Goal: Task Accomplishment & Management: Complete application form

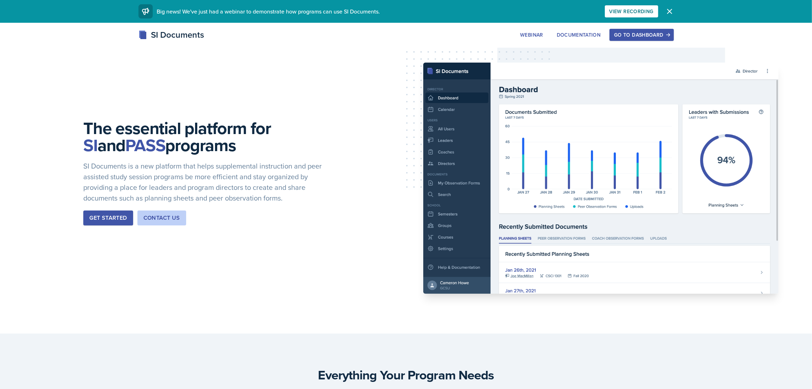
click at [633, 38] on button "Go to Dashboard" at bounding box center [641, 35] width 64 height 12
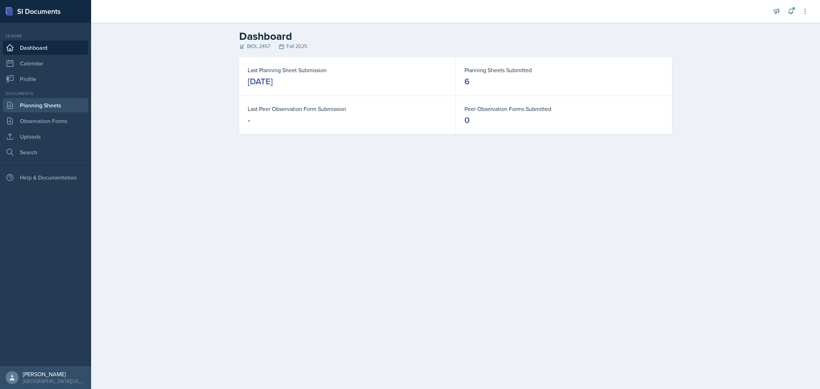
click at [33, 100] on link "Planning Sheets" at bounding box center [45, 105] width 85 height 14
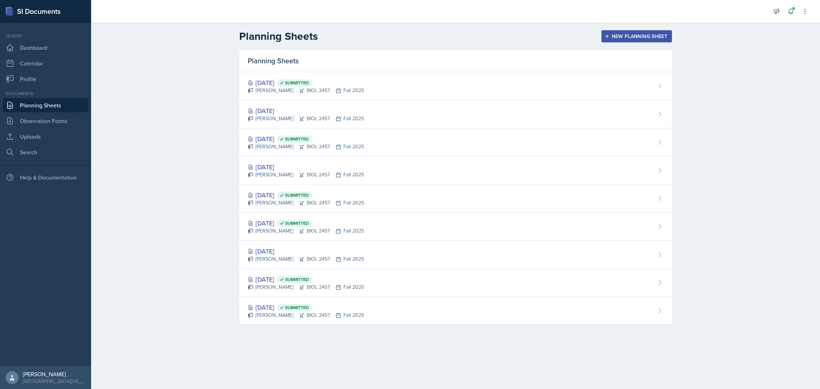
click at [627, 37] on div "New Planning Sheet" at bounding box center [636, 36] width 61 height 6
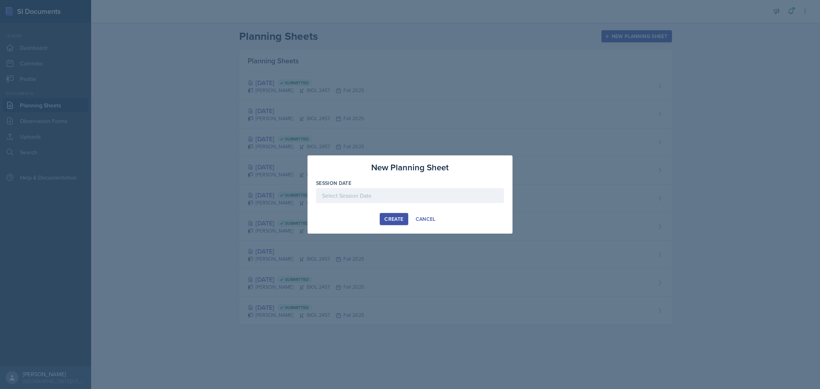
click at [358, 193] on div at bounding box center [410, 195] width 188 height 15
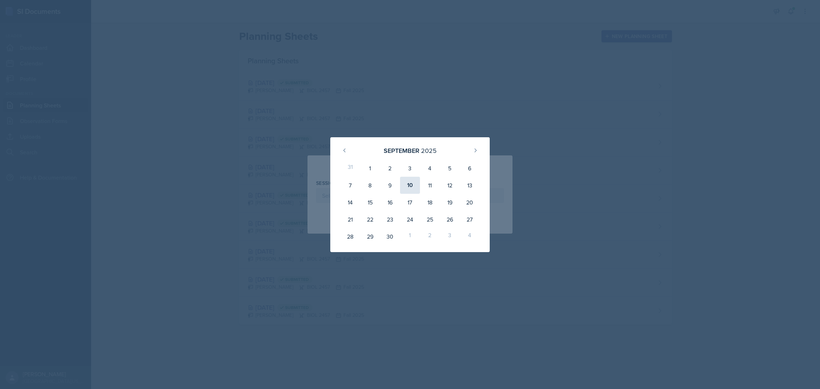
click at [407, 186] on div "10" at bounding box center [410, 185] width 20 height 17
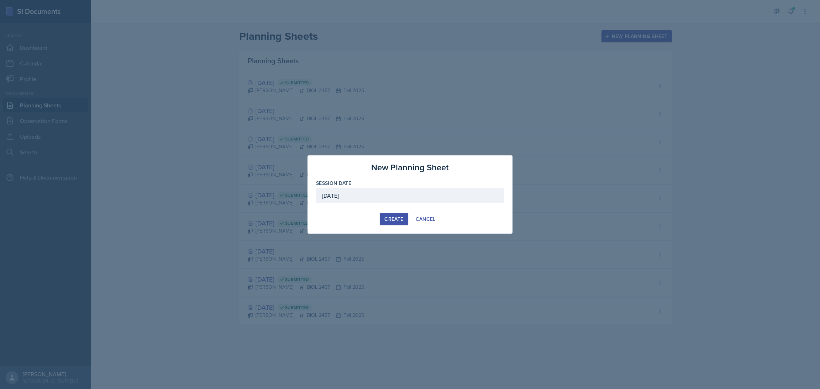
click at [376, 196] on div "[DATE]" at bounding box center [410, 195] width 188 height 15
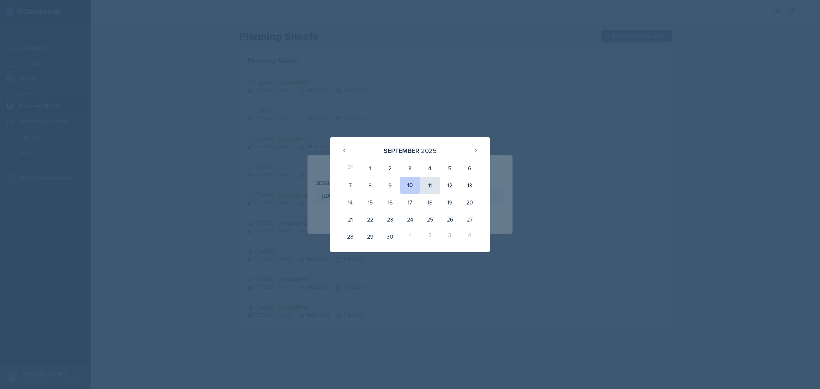
click at [432, 181] on div "11" at bounding box center [430, 185] width 20 height 17
type input "[DATE]"
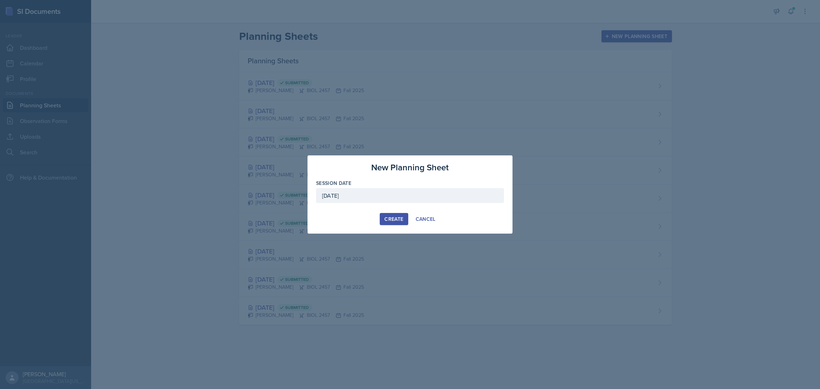
click at [398, 218] on div "Create" at bounding box center [393, 219] width 19 height 6
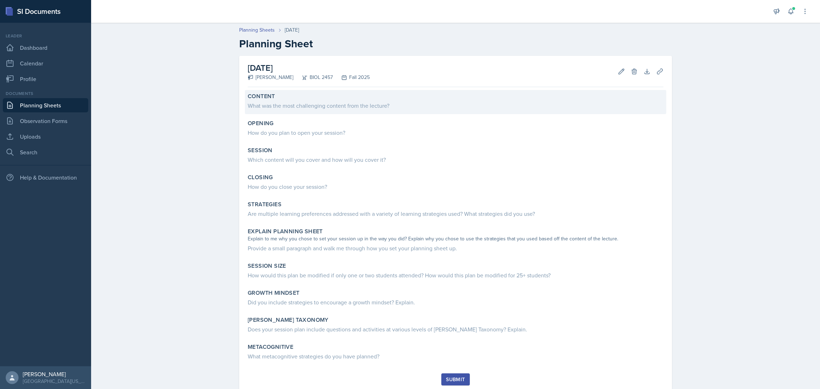
click at [268, 102] on div "What was the most challenging content from the lecture?" at bounding box center [456, 105] width 416 height 9
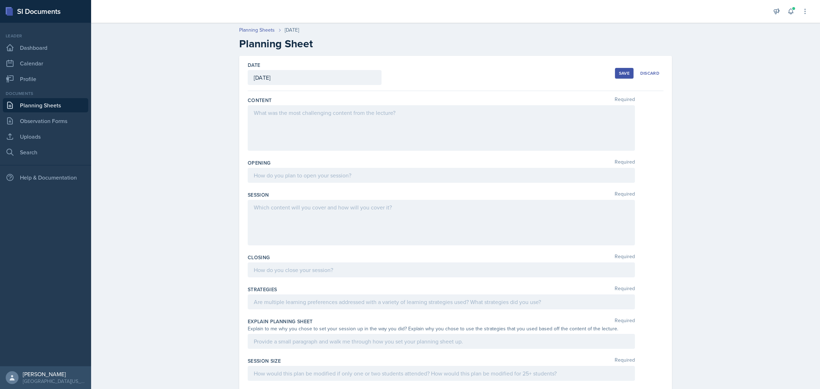
click at [261, 118] on div at bounding box center [441, 128] width 387 height 46
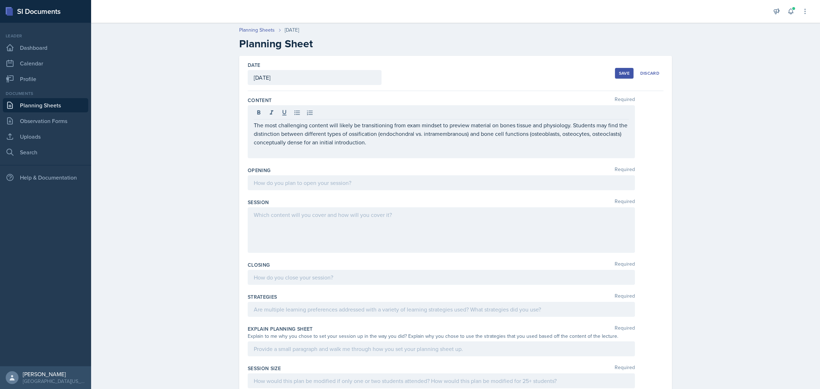
click at [210, 116] on div "Planning Sheets [DATE] Planning Sheet Date [DATE] [DATE] 31 1 2 3 4 5 6 7 8 9 1…" at bounding box center [455, 266] width 729 height 494
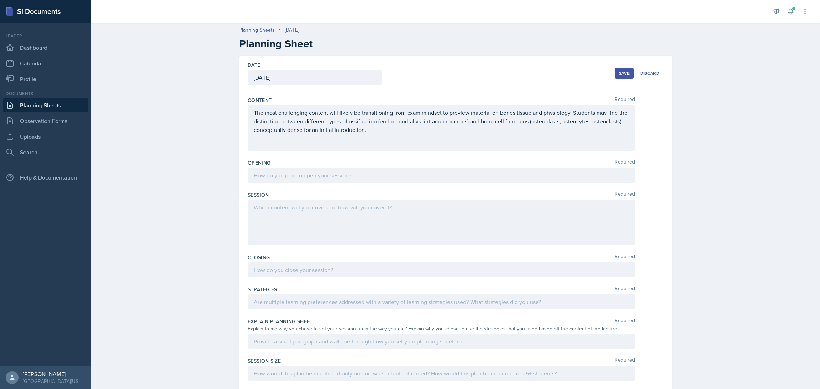
click at [295, 178] on div at bounding box center [441, 175] width 387 height 15
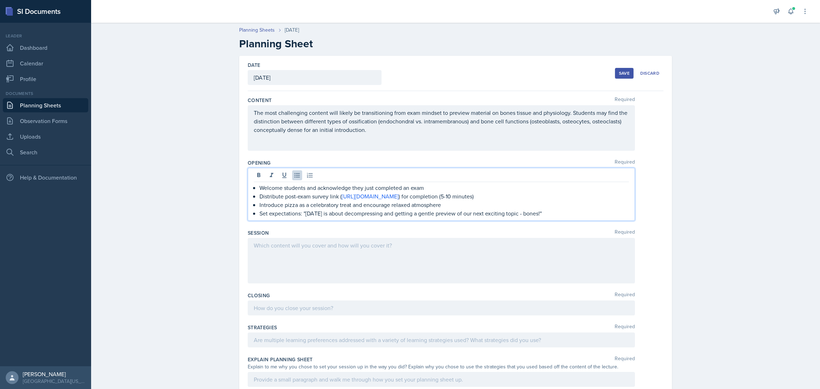
click at [220, 168] on div "Planning Sheets [DATE] Planning Sheet Date [DATE] [DATE] 31 1 2 3 4 5 6 7 8 9 1…" at bounding box center [455, 281] width 729 height 524
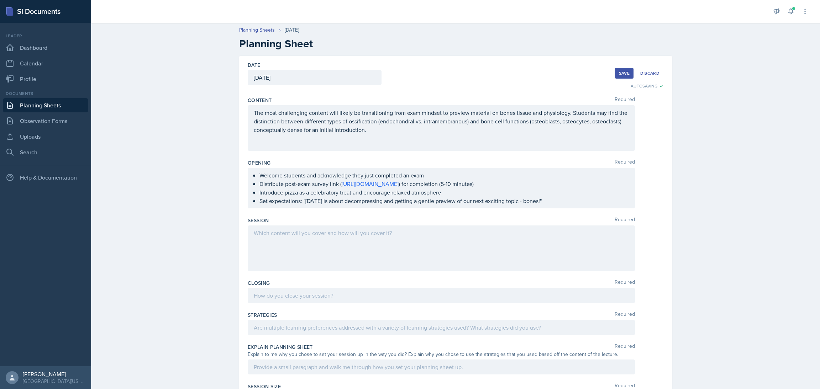
click at [360, 252] on div at bounding box center [441, 249] width 387 height 46
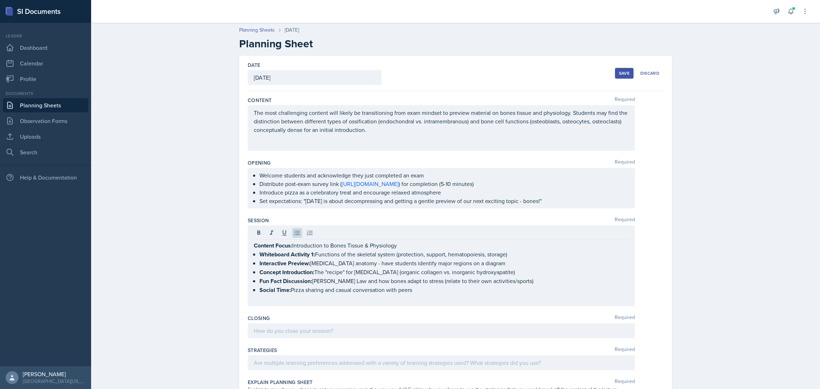
click at [201, 223] on div "Planning Sheets [DATE] Planning Sheet Date [DATE] [DATE] 31 1 2 3 4 5 6 7 8 9 1…" at bounding box center [455, 292] width 729 height 547
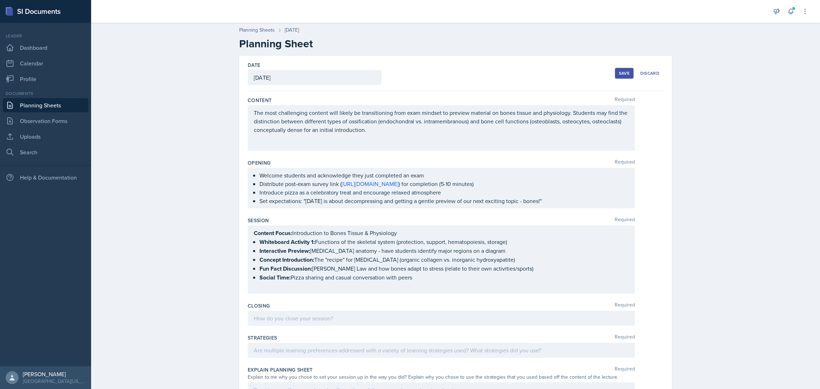
click at [279, 316] on div at bounding box center [441, 318] width 387 height 15
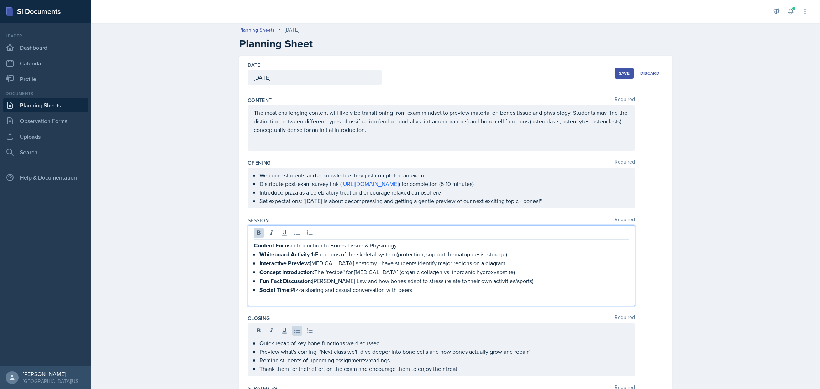
click at [282, 232] on div "Content Focus: Introduction to Bones Tissue & Physiology Whiteboard Activity 1:…" at bounding box center [441, 266] width 387 height 81
click at [282, 232] on icon at bounding box center [284, 232] width 7 height 7
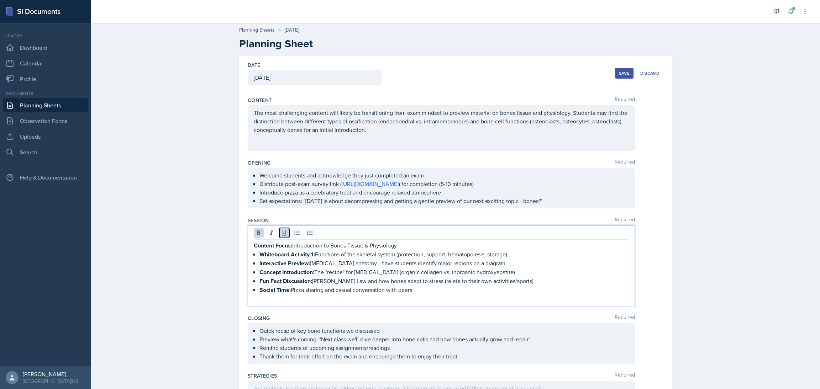
click at [282, 232] on icon at bounding box center [284, 232] width 7 height 7
click at [281, 244] on strong "Content Focus:" at bounding box center [273, 246] width 38 height 8
click at [248, 256] on div "Whiteboard Activity 1: Functions of the skeletal system (protection, support, h…" at bounding box center [441, 266] width 387 height 80
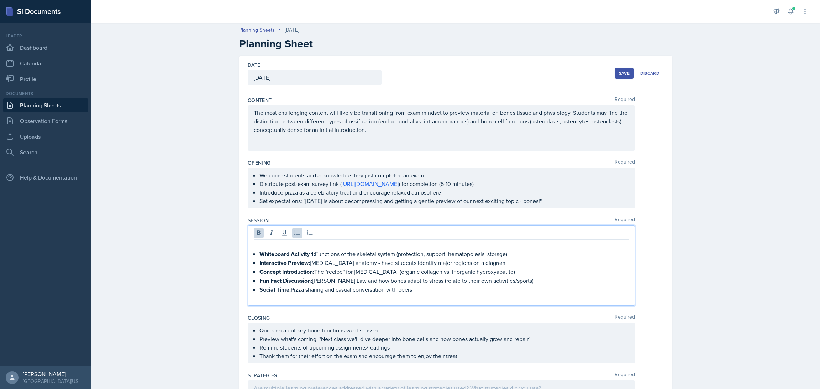
click at [259, 257] on li "Whiteboard Activity 1: Functions of the skeletal system (protection, support, h…" at bounding box center [443, 254] width 369 height 9
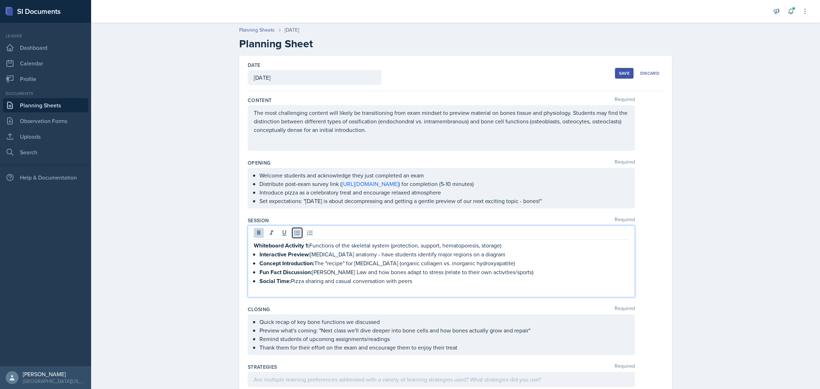
click at [294, 233] on icon at bounding box center [297, 232] width 7 height 7
click at [156, 245] on div "Planning Sheets [DATE] Planning Sheet Date [DATE] [DATE] 31 1 2 3 4 5 6 7 8 9 1…" at bounding box center [455, 301] width 729 height 564
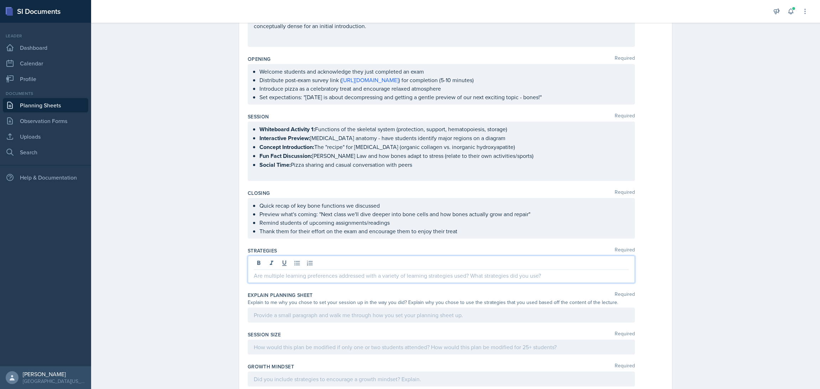
scroll to position [116, 0]
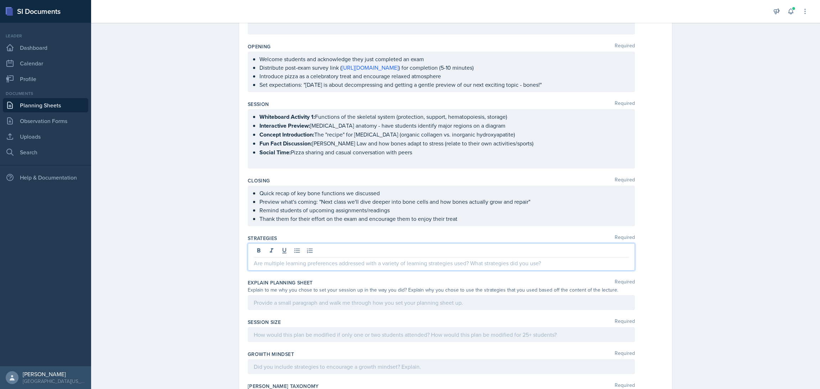
click at [287, 263] on p at bounding box center [441, 263] width 375 height 9
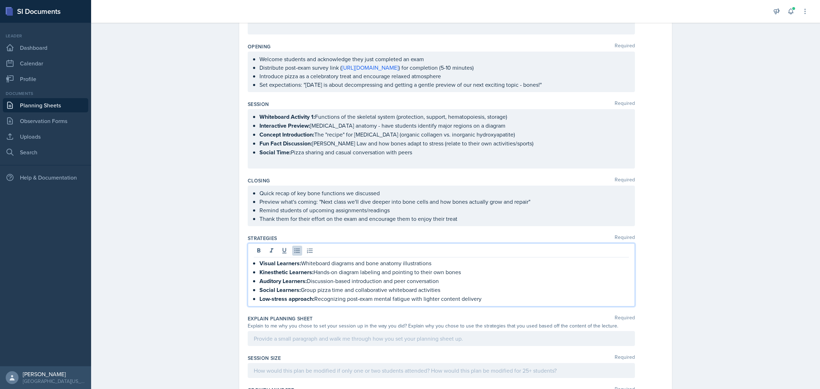
click at [168, 216] on div "Planning Sheets [DATE] Planning Sheet Date [DATE] [DATE] 31 1 2 3 4 5 6 7 8 9 1…" at bounding box center [455, 203] width 729 height 600
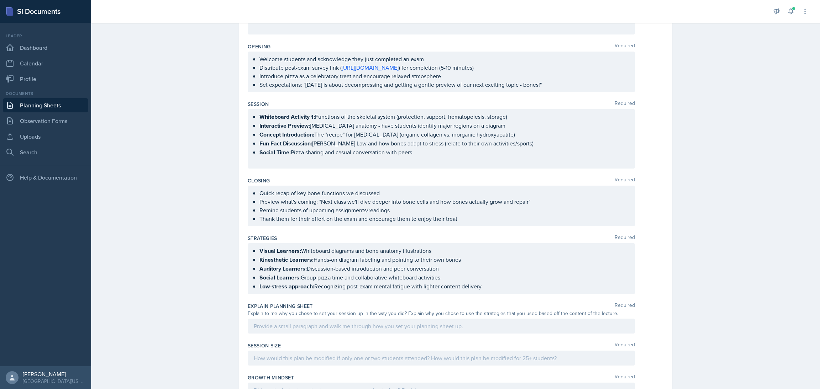
click at [260, 325] on div at bounding box center [441, 326] width 387 height 15
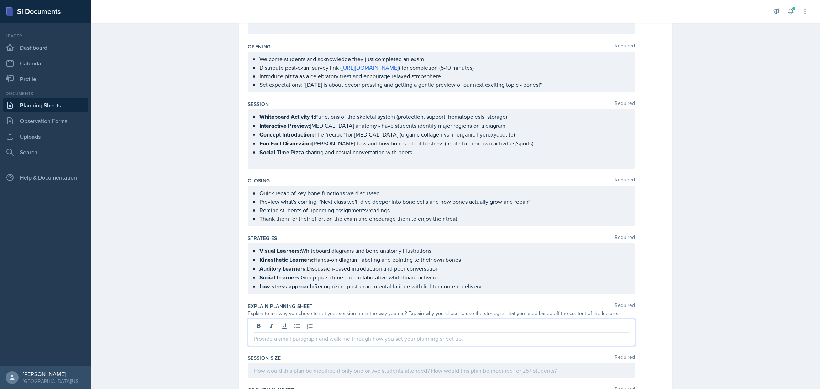
click at [368, 258] on p "Kinesthetic Learners: Hands-on diagram labeling and pointing to their own bones" at bounding box center [443, 259] width 369 height 9
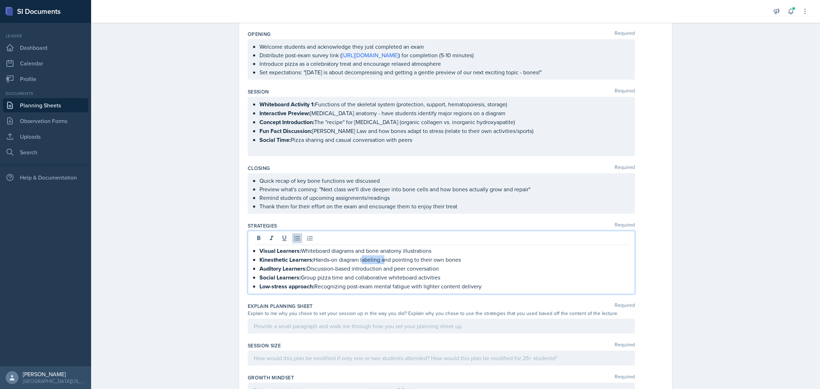
click at [368, 258] on p "Kinesthetic Learners: Hands-on diagram labeling and pointing to their own bones" at bounding box center [443, 259] width 369 height 9
click at [466, 290] on p "Low-stress approach: Recognizing post-exam mental fatigue with lighter content …" at bounding box center [443, 286] width 369 height 9
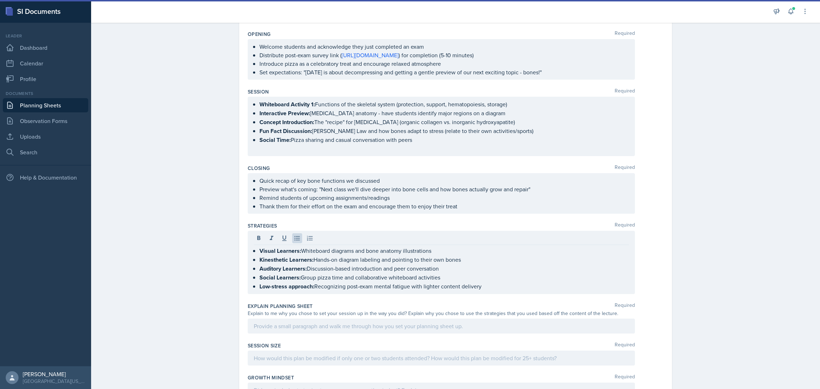
click at [678, 246] on div "Date [DATE] [DATE] 31 1 2 3 4 5 6 7 8 9 10 11 12 13 14 15 16 17 18 19 20 21 22 …" at bounding box center [455, 208] width 455 height 563
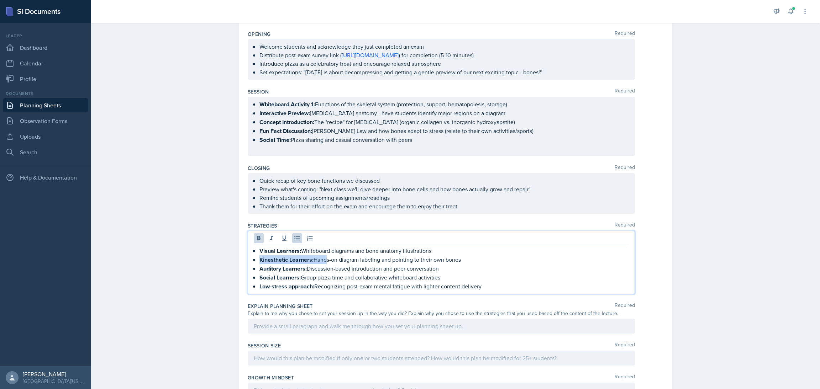
drag, startPoint x: 481, startPoint y: 281, endPoint x: 241, endPoint y: 259, distance: 240.9
click at [241, 259] on div "Date [DATE] [DATE] 31 1 2 3 4 5 6 7 8 9 10 11 12 13 14 15 16 17 18 19 20 21 22 …" at bounding box center [455, 200] width 433 height 546
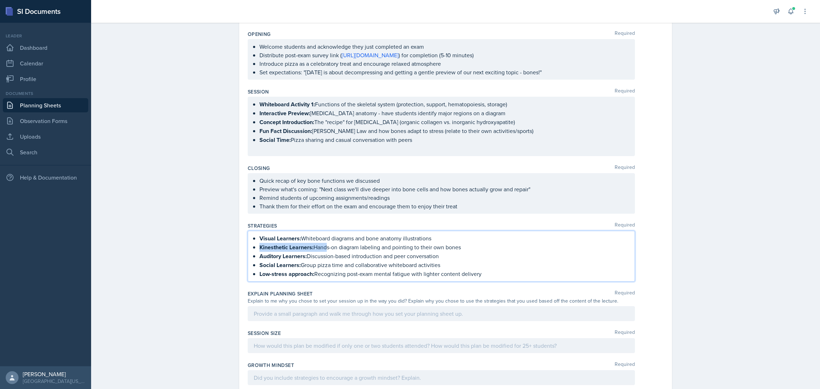
scroll to position [116, 0]
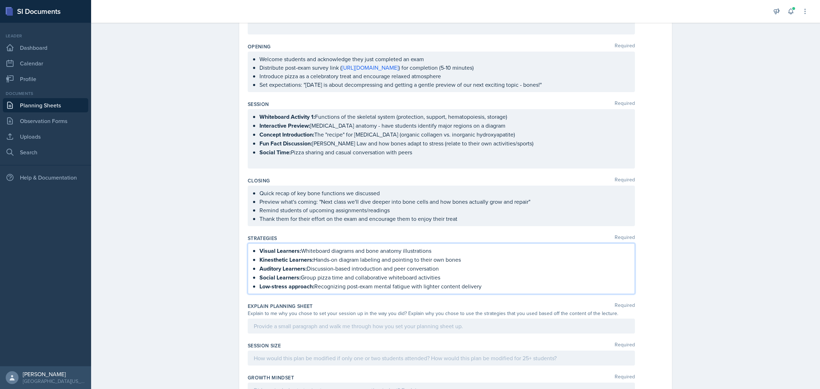
click at [479, 286] on p "Low-stress approach: Recognizing post-exam mental fatigue with lighter content …" at bounding box center [443, 286] width 369 height 9
drag, startPoint x: 479, startPoint y: 286, endPoint x: 244, endPoint y: 250, distance: 238.3
click at [248, 250] on div "Visual Learners: Whiteboard diagrams and bone anatomy illustrations Kinesthetic…" at bounding box center [441, 268] width 387 height 51
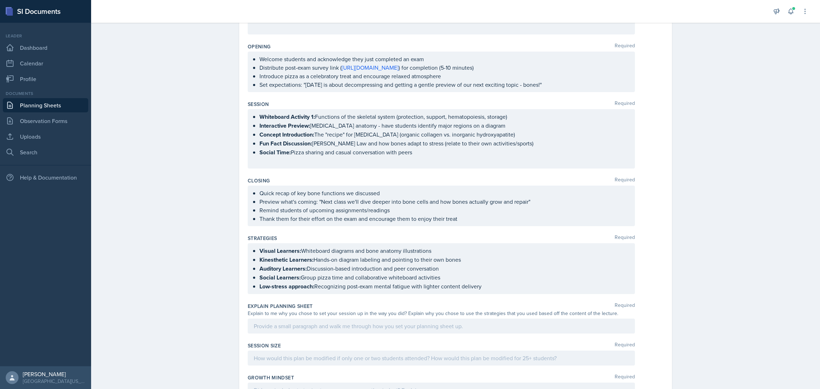
click at [170, 234] on div "Planning Sheets [DATE] Planning Sheet Date [DATE] [DATE] 31 1 2 3 4 5 6 7 8 9 1…" at bounding box center [455, 196] width 729 height 587
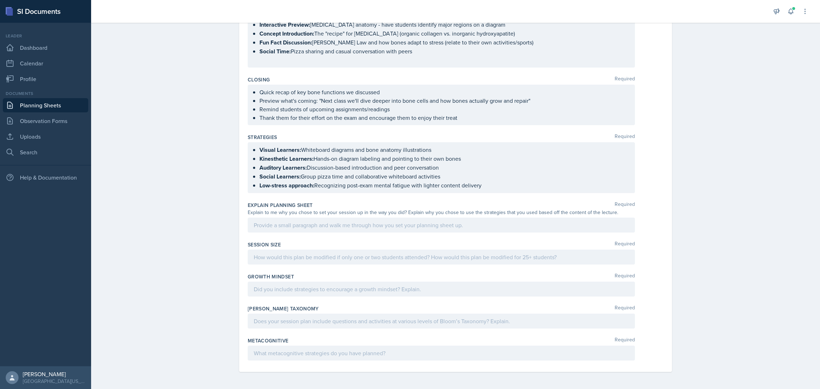
click at [296, 231] on div at bounding box center [441, 225] width 387 height 15
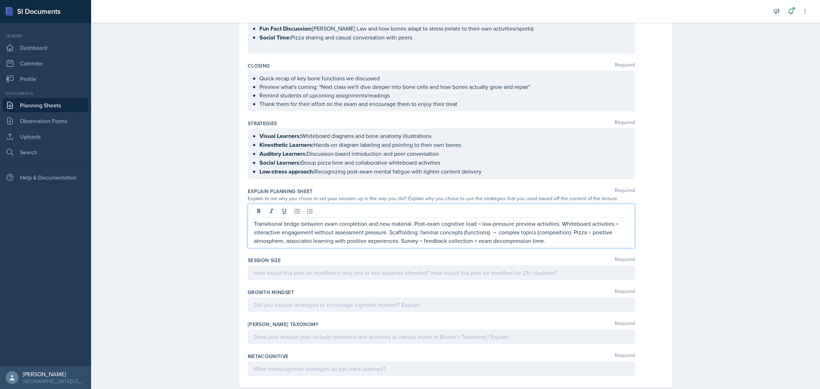
click at [170, 221] on div "Planning Sheets [DATE] Planning Sheet Date [DATE] [DATE] 31 1 2 3 4 5 6 7 8 9 1…" at bounding box center [455, 96] width 729 height 617
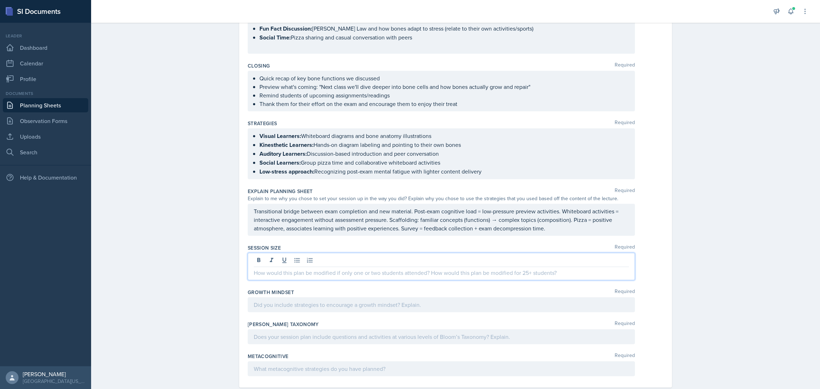
click at [266, 257] on div at bounding box center [441, 266] width 387 height 27
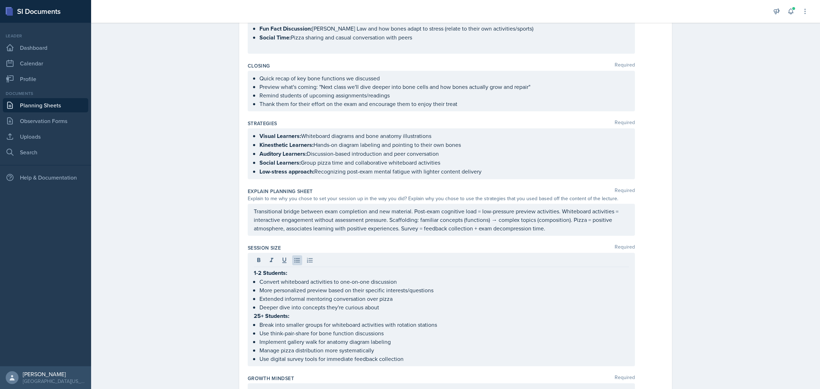
click at [199, 275] on div "Planning Sheets [DATE] Planning Sheet Date [DATE] [DATE] 31 1 2 3 4 5 6 7 8 9 1…" at bounding box center [455, 139] width 729 height 703
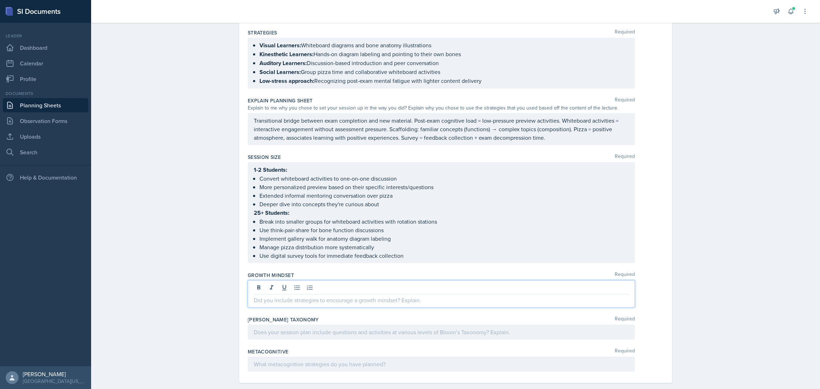
scroll to position [334, 0]
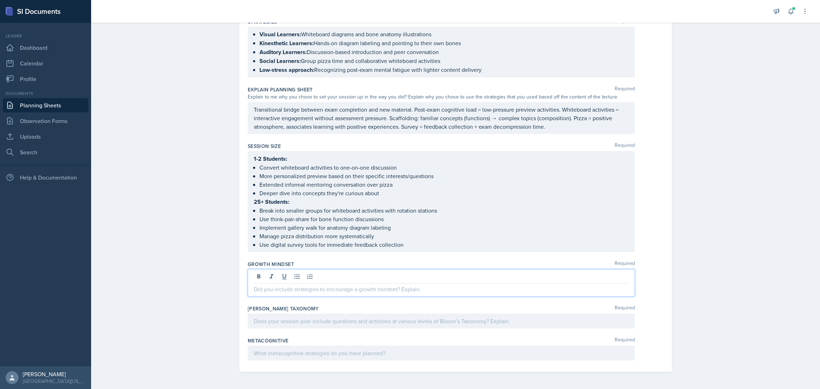
click at [311, 289] on p at bounding box center [441, 289] width 375 height 9
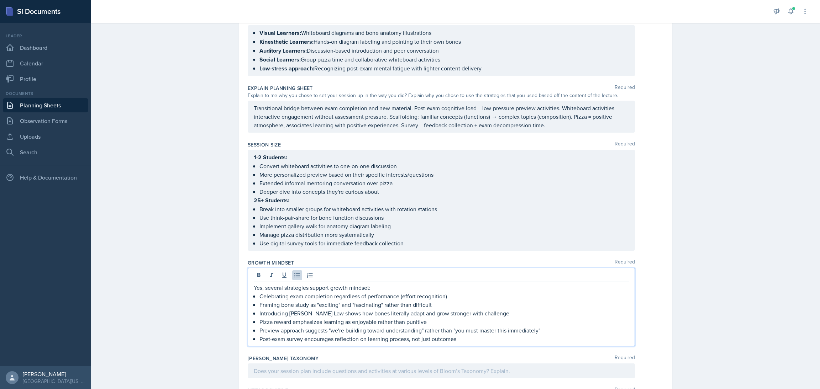
click at [210, 267] on div "Planning Sheets [DATE] Planning Sheet Date [DATE] [DATE] 31 1 2 3 4 5 6 7 8 9 1…" at bounding box center [455, 62] width 729 height 754
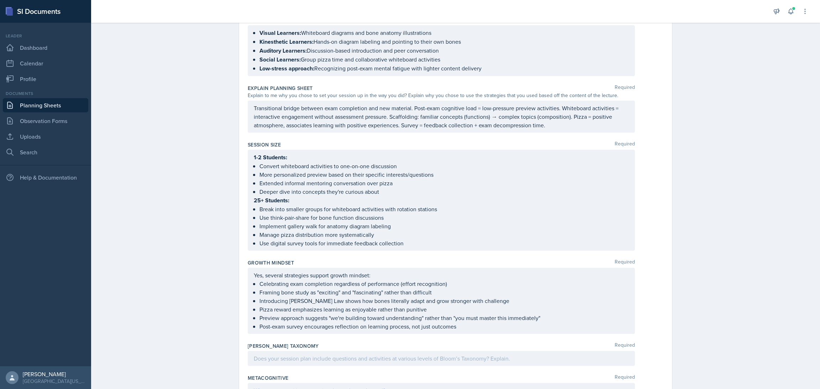
scroll to position [374, 0]
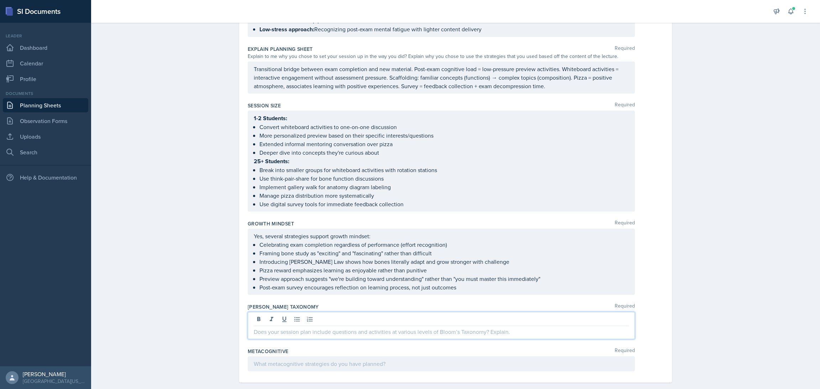
click at [351, 328] on p at bounding box center [441, 332] width 375 height 9
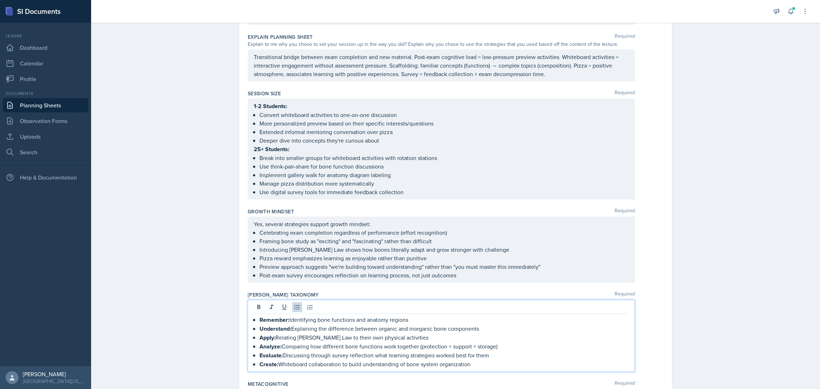
scroll to position [431, 0]
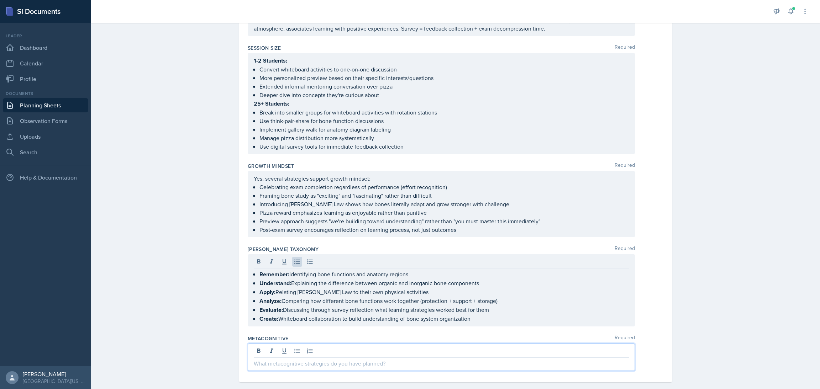
click at [287, 359] on p at bounding box center [441, 363] width 375 height 9
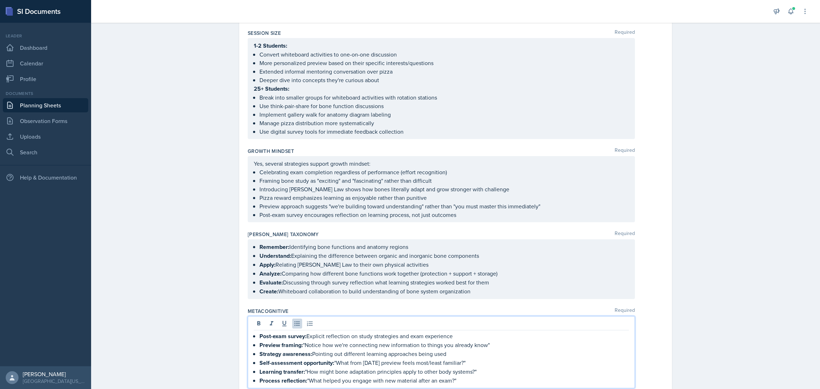
scroll to position [476, 0]
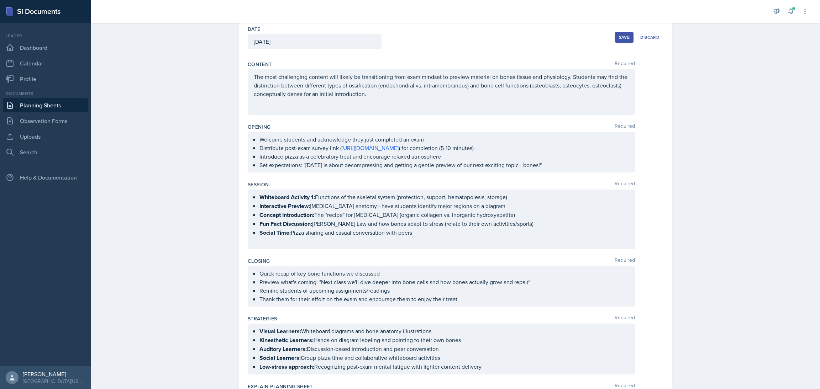
scroll to position [0, 0]
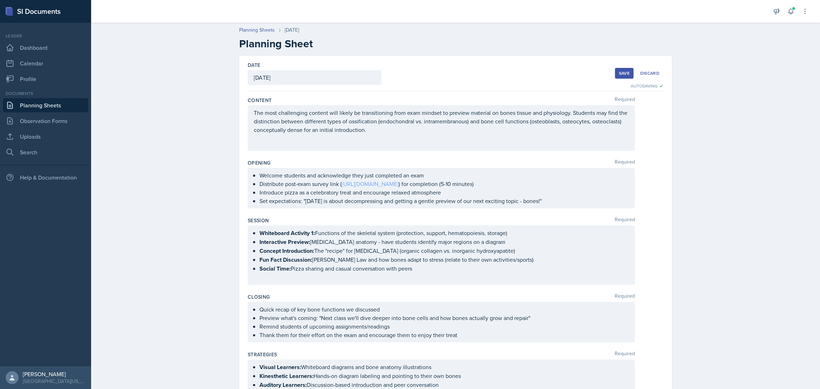
click at [398, 188] on ul "Welcome students and acknowledge they just completed an exam Distribute post-ex…" at bounding box center [443, 188] width 369 height 34
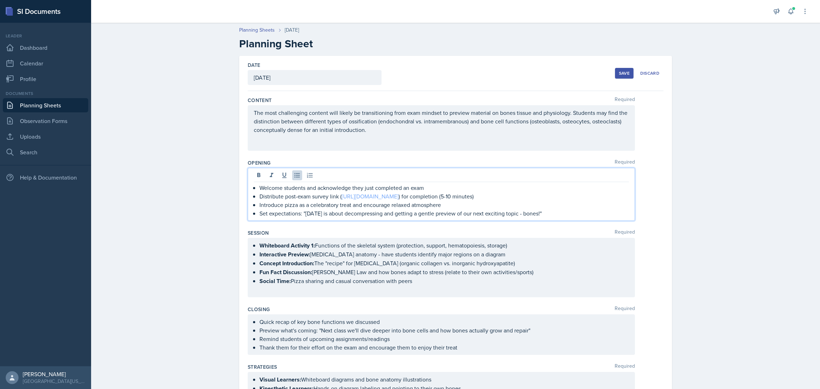
click at [388, 200] on link "[URL][DOMAIN_NAME]" at bounding box center [370, 196] width 57 height 8
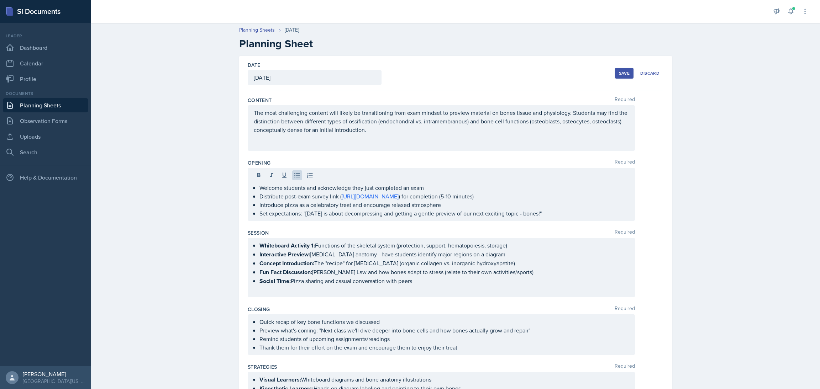
click at [622, 74] on div "Save" at bounding box center [624, 73] width 11 height 6
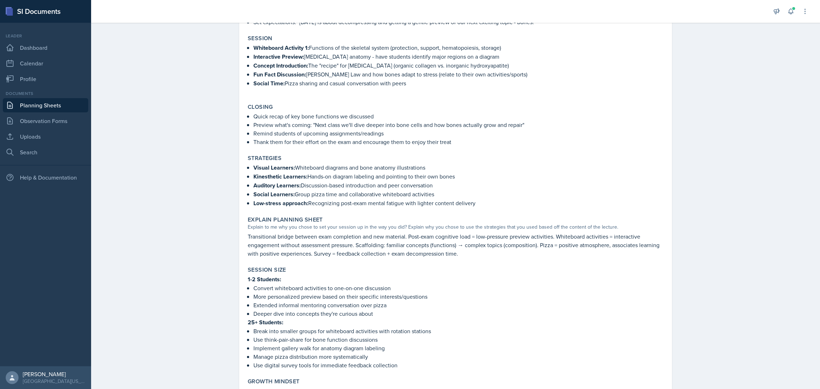
scroll to position [397, 0]
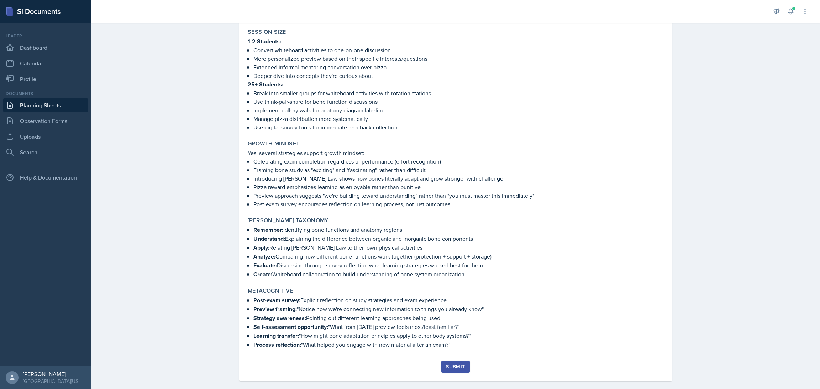
click at [451, 364] on div "Submit" at bounding box center [455, 367] width 19 height 6
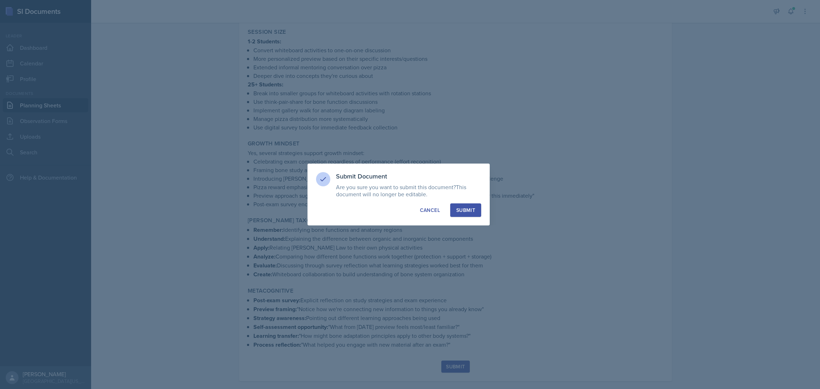
click at [465, 208] on div "Submit" at bounding box center [465, 210] width 19 height 7
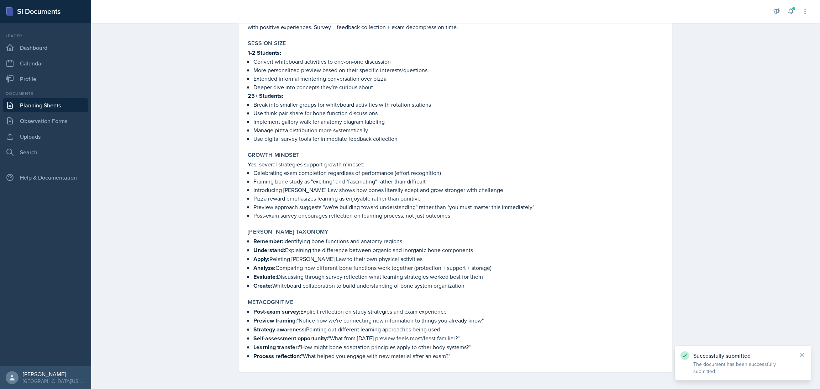
scroll to position [376, 0]
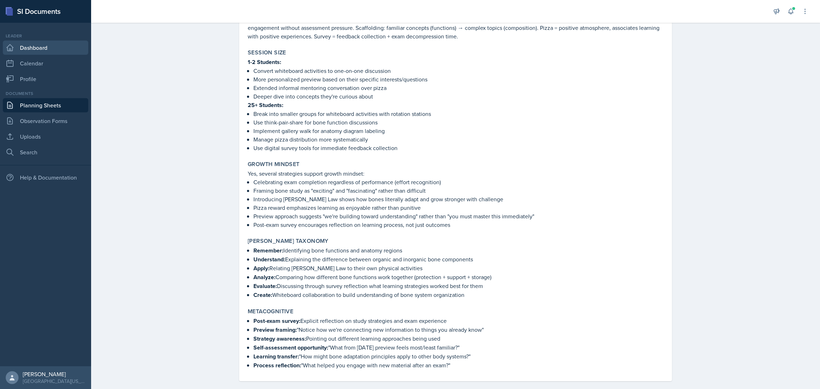
click at [20, 50] on link "Dashboard" at bounding box center [45, 48] width 85 height 14
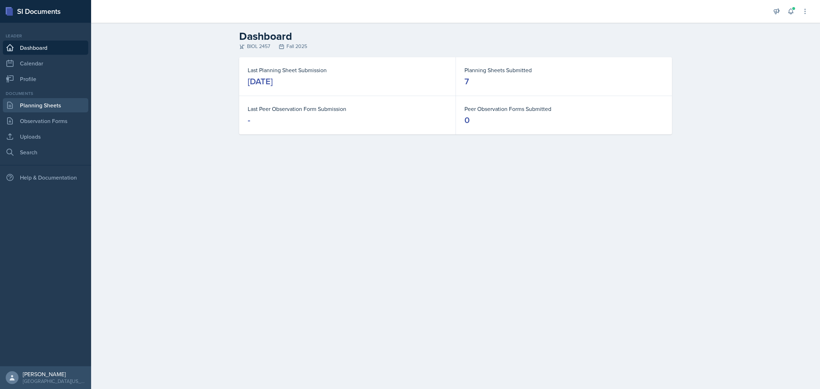
click at [42, 106] on link "Planning Sheets" at bounding box center [45, 105] width 85 height 14
